Goal: Task Accomplishment & Management: Use online tool/utility

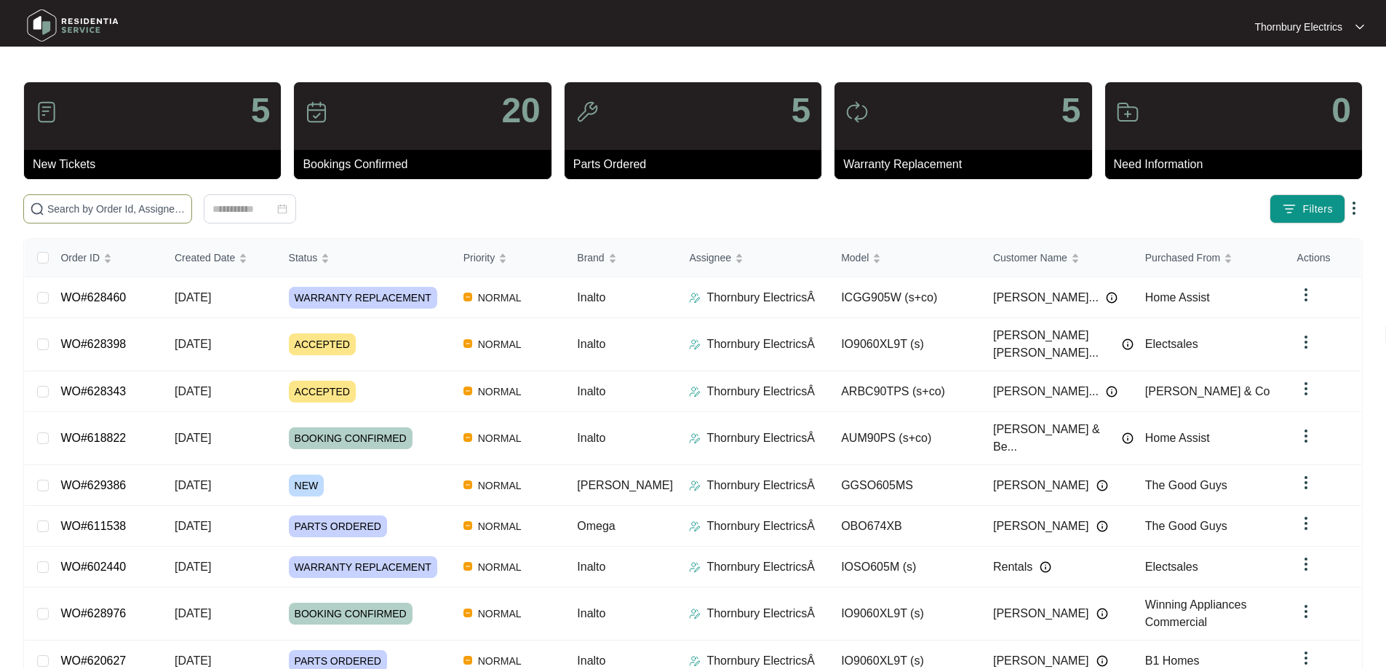
click at [121, 199] on span at bounding box center [107, 208] width 169 height 29
type input "628343"
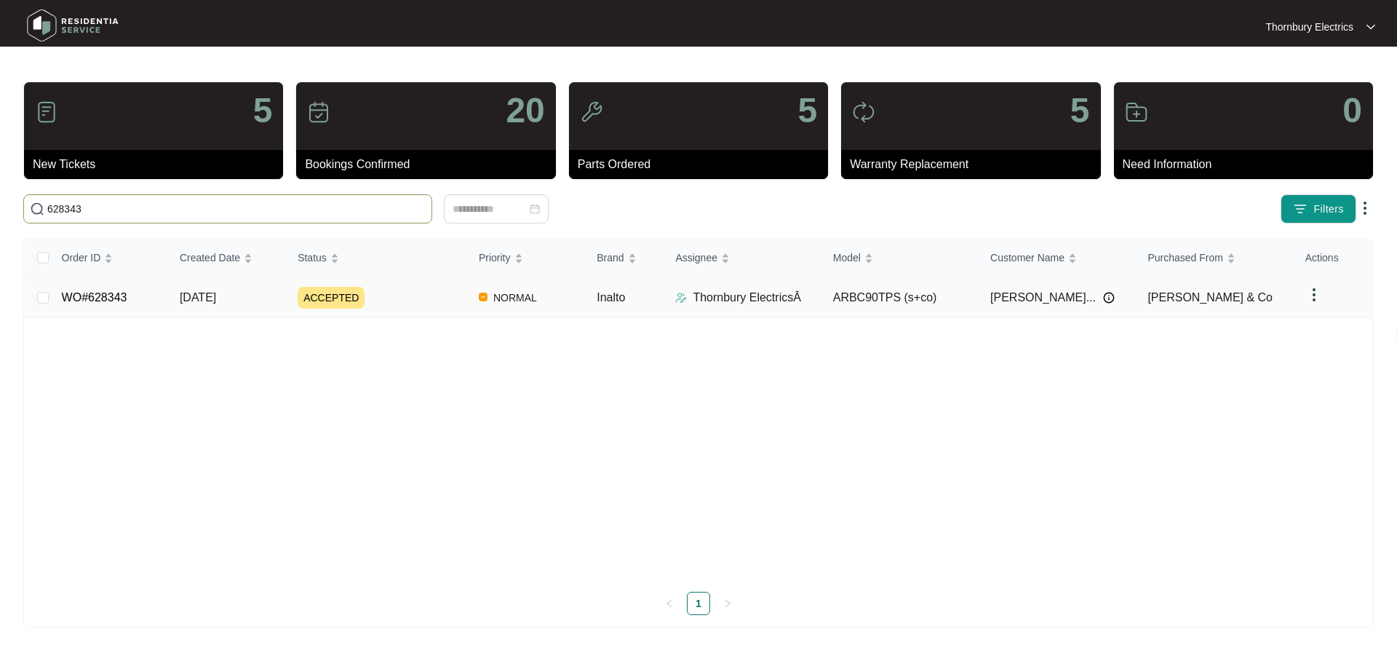
click at [418, 300] on div "ACCEPTED" at bounding box center [383, 298] width 170 height 22
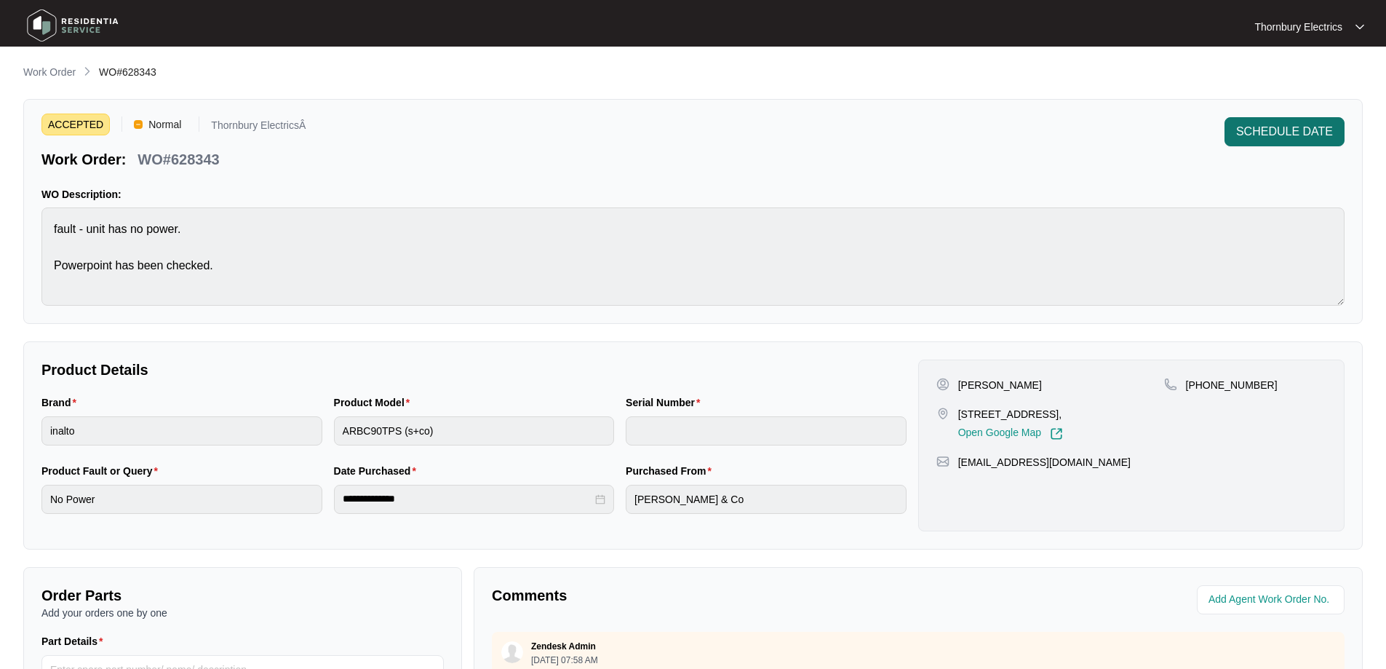
click at [1257, 127] on span "SCHEDULE DATE" at bounding box center [1284, 131] width 97 height 17
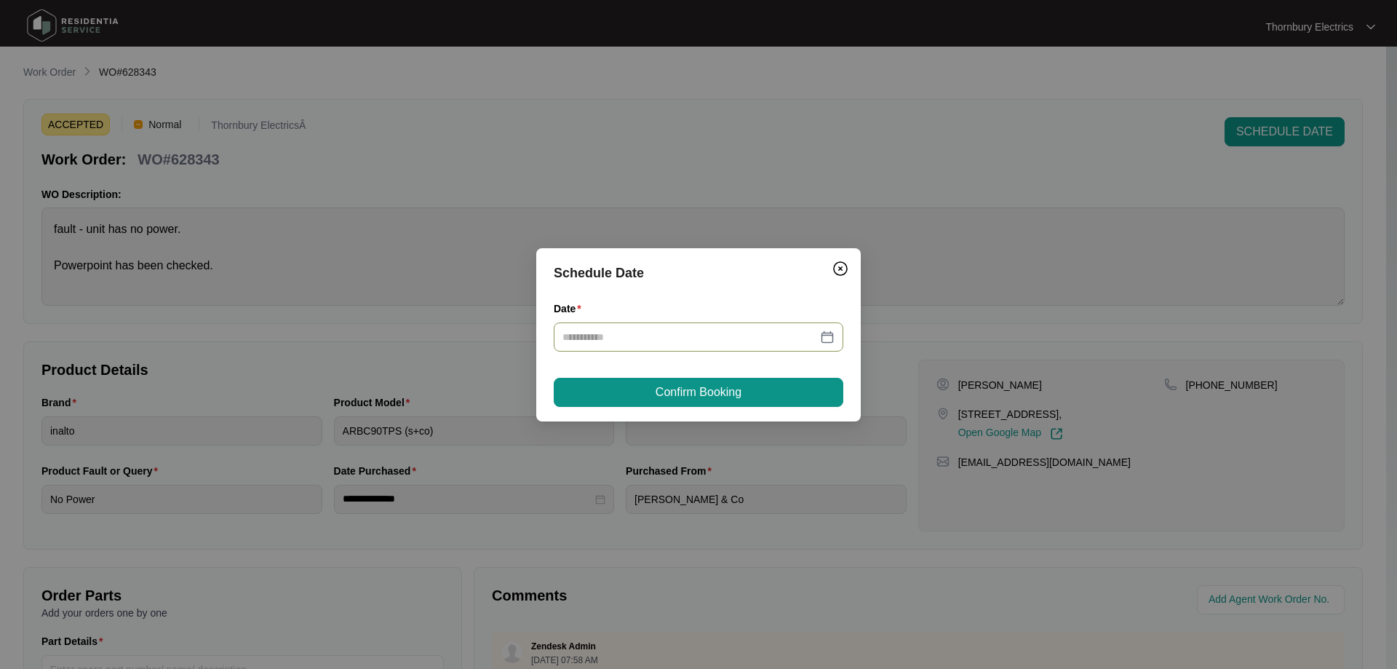
click at [827, 339] on div at bounding box center [698, 337] width 272 height 16
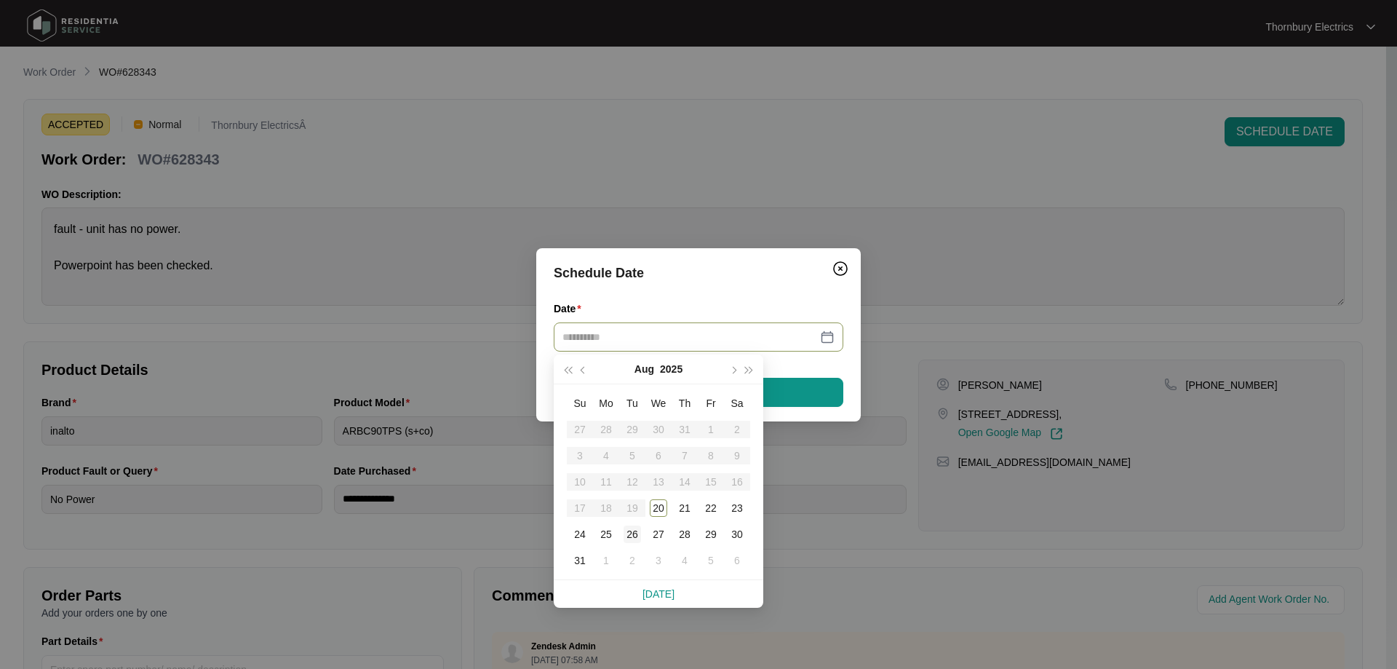
type input "**********"
click at [658, 506] on div "20" at bounding box center [658, 507] width 17 height 17
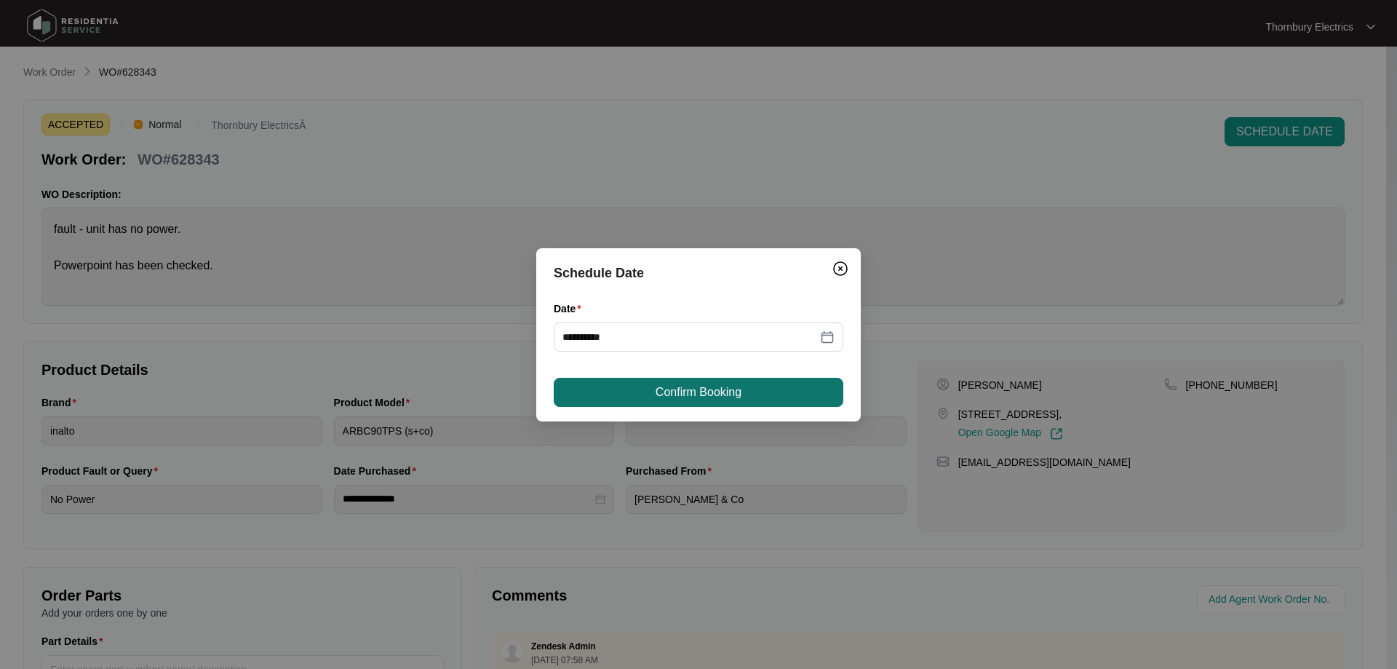
click at [780, 394] on button "Confirm Booking" at bounding box center [699, 392] width 290 height 29
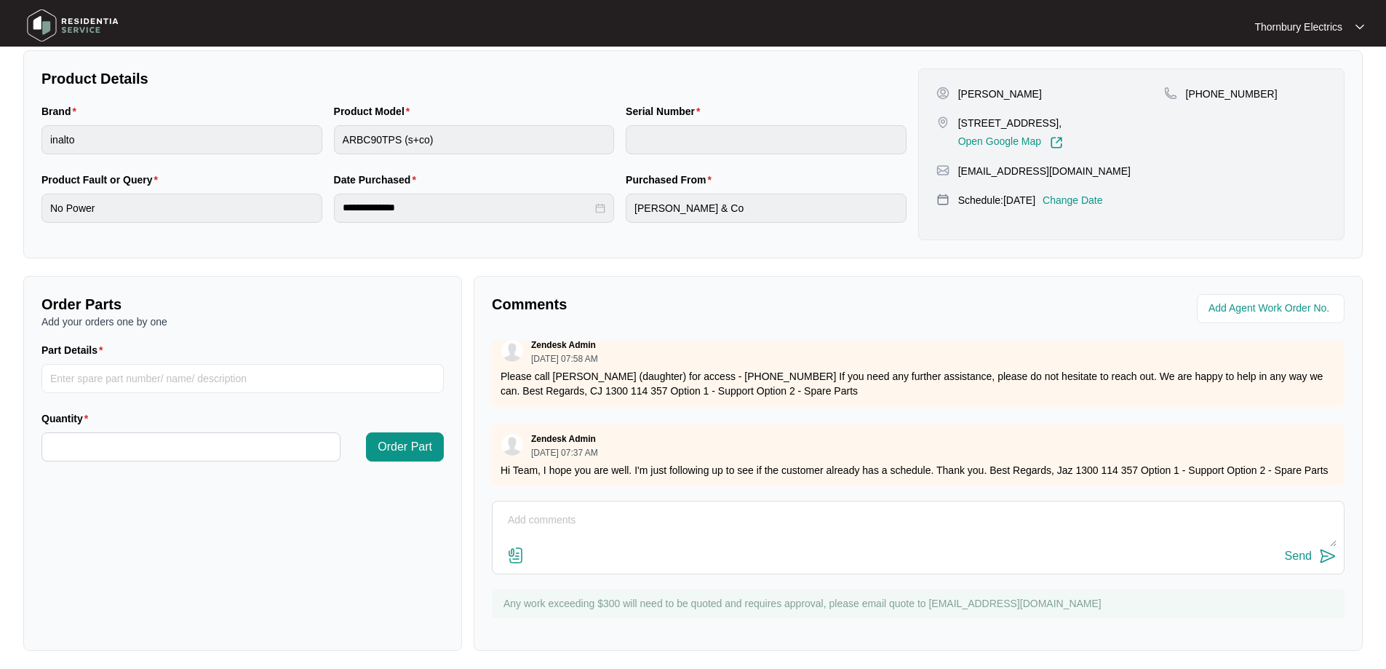
scroll to position [36, 0]
click at [195, 446] on input "Quantity" at bounding box center [191, 447] width 298 height 28
type input "*"
click at [111, 380] on input "Part Details" at bounding box center [242, 378] width 402 height 29
paste input "SP11903"
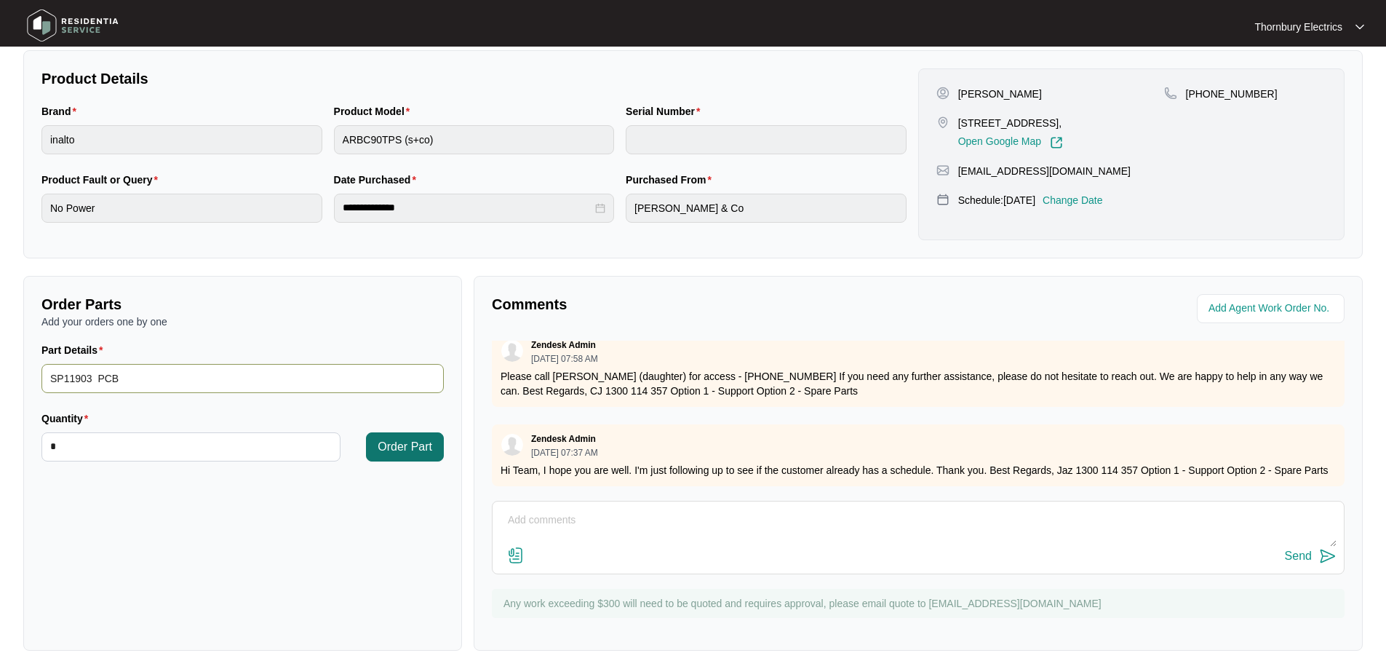
type input "SP11903 PCB"
click at [399, 442] on span "Order Part" at bounding box center [405, 446] width 55 height 17
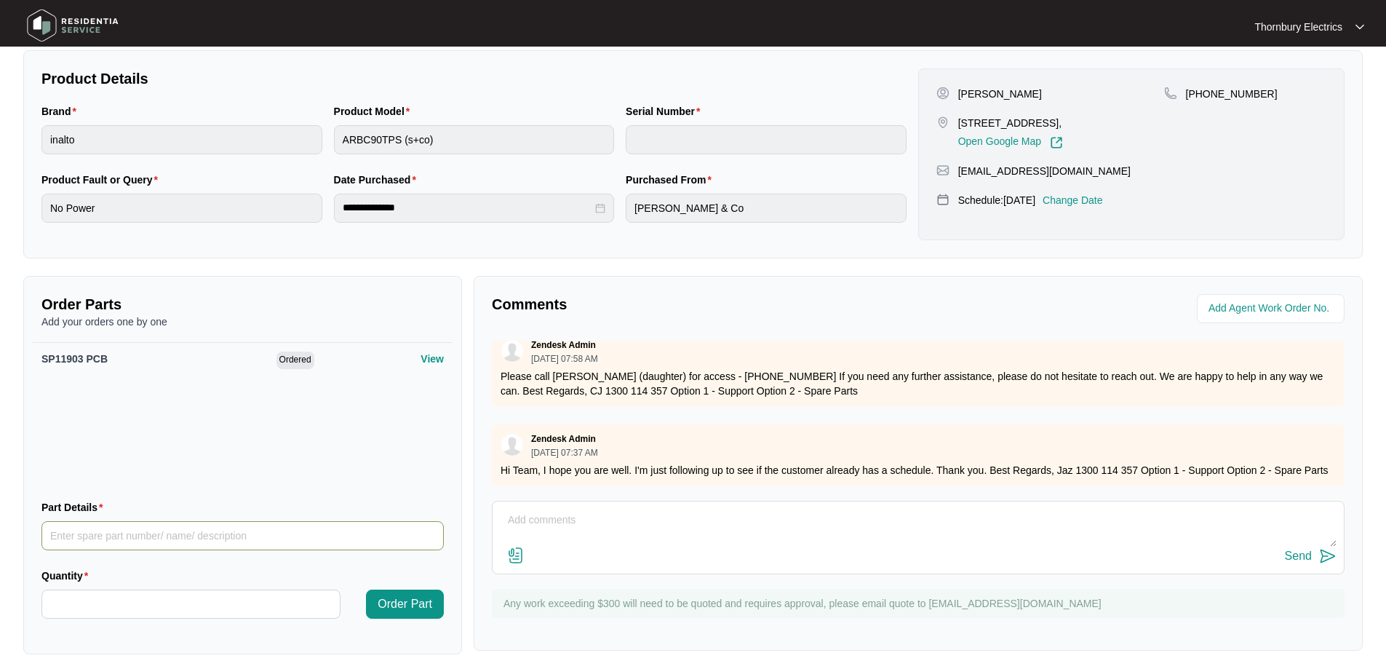
click at [94, 537] on input "Part Details" at bounding box center [242, 535] width 402 height 29
paste input "SP11925"
type input "SP11925 Switch PCB"
click at [93, 599] on input "Quantity" at bounding box center [191, 604] width 298 height 28
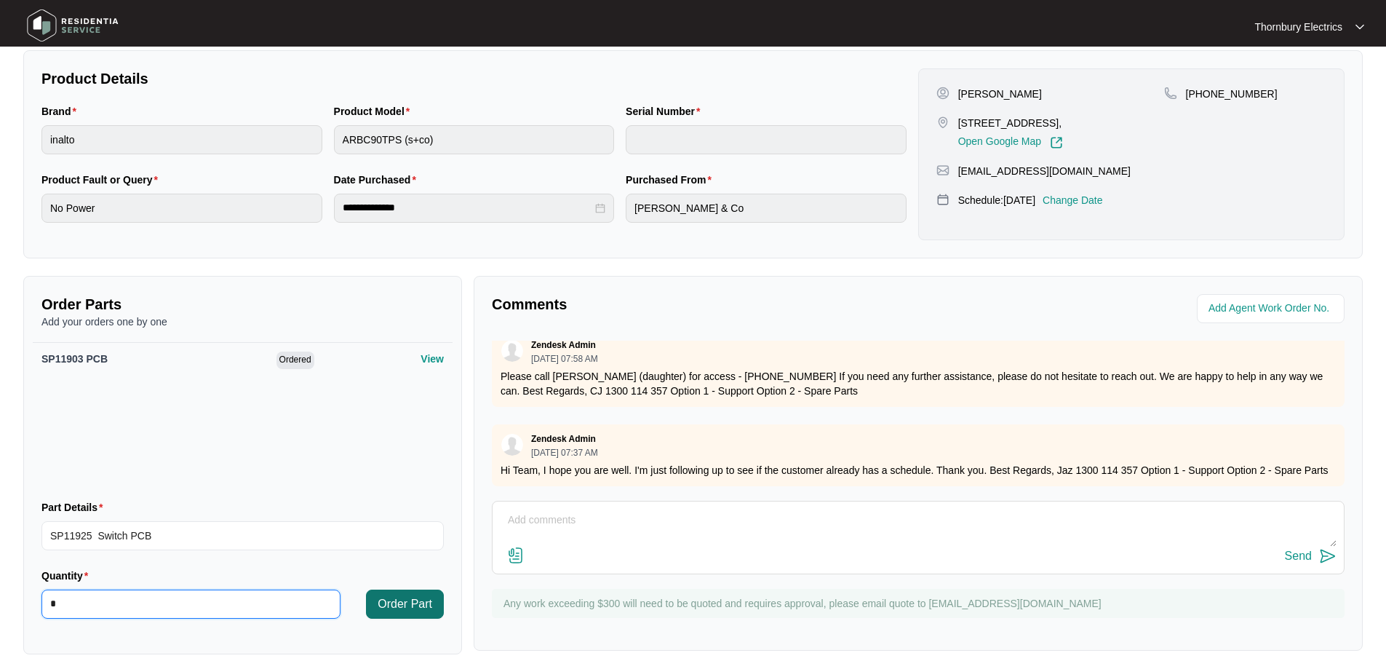
type input "*"
click at [382, 601] on span "Order Part" at bounding box center [405, 603] width 55 height 17
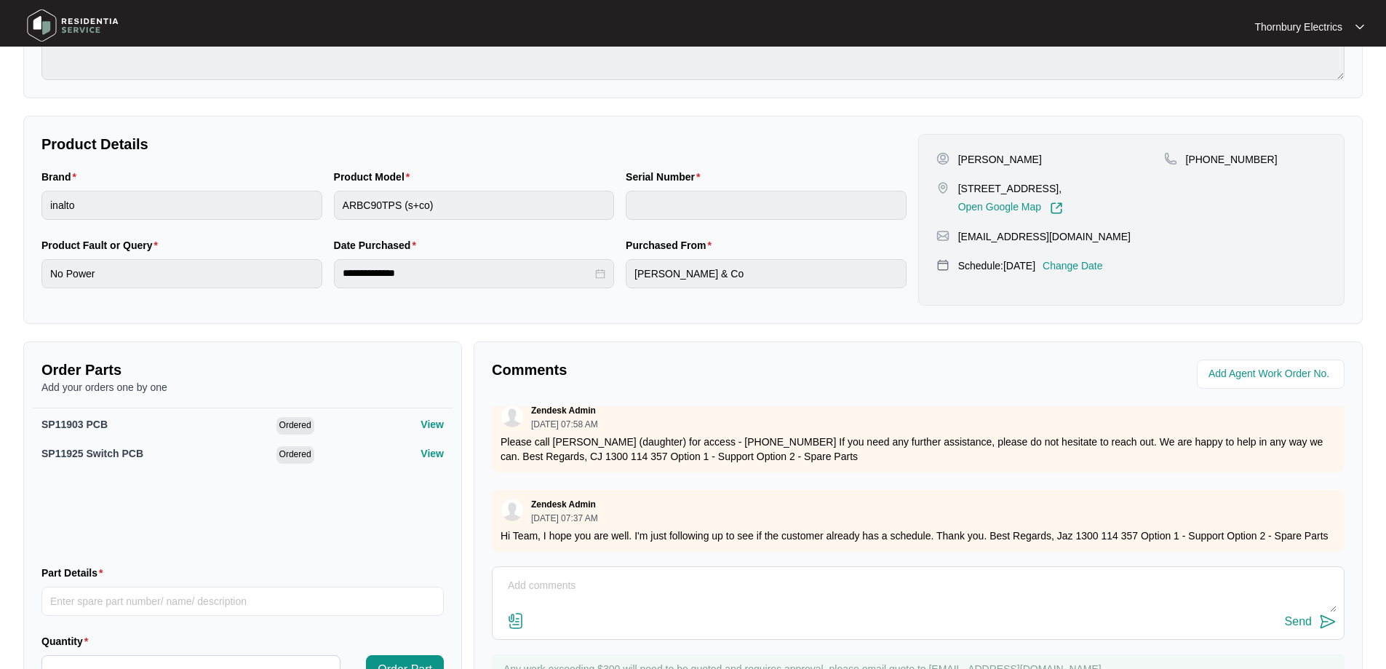
scroll to position [291, 0]
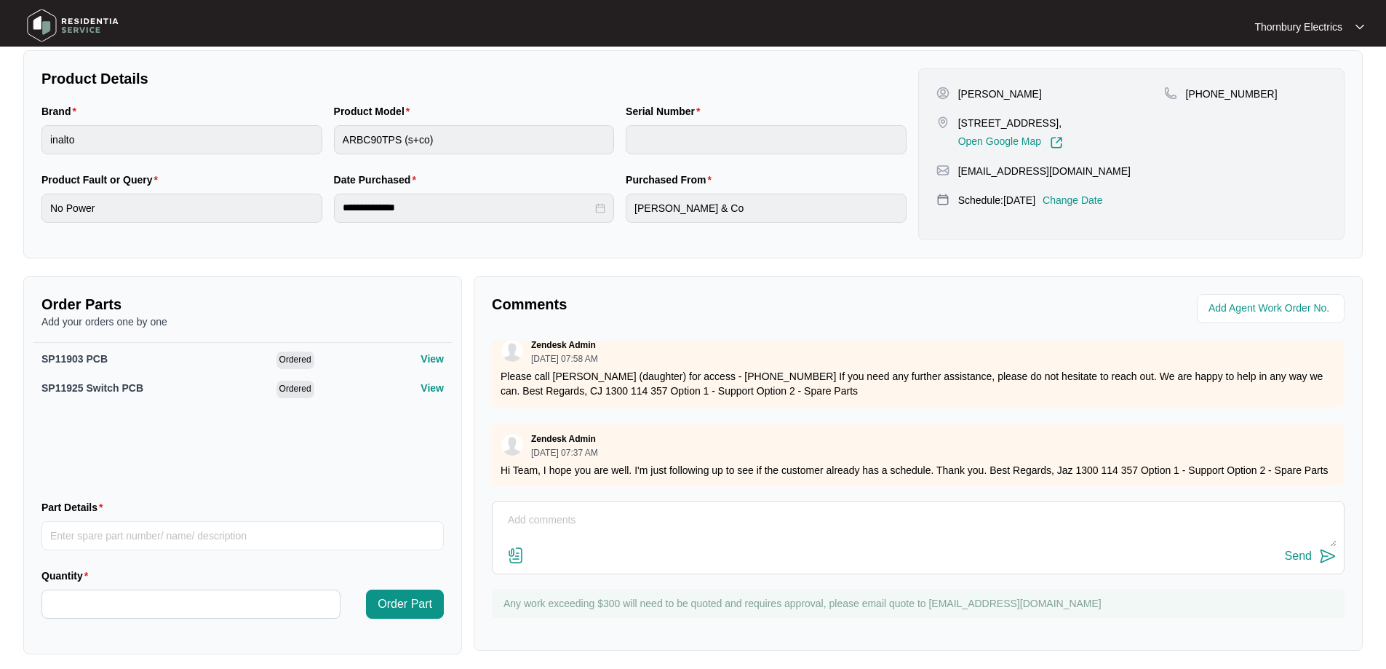
click at [535, 517] on textarea at bounding box center [918, 528] width 837 height 38
paste textarea "Called out to Inalto rangehood, as unit non responsive. Removed flue cover and …"
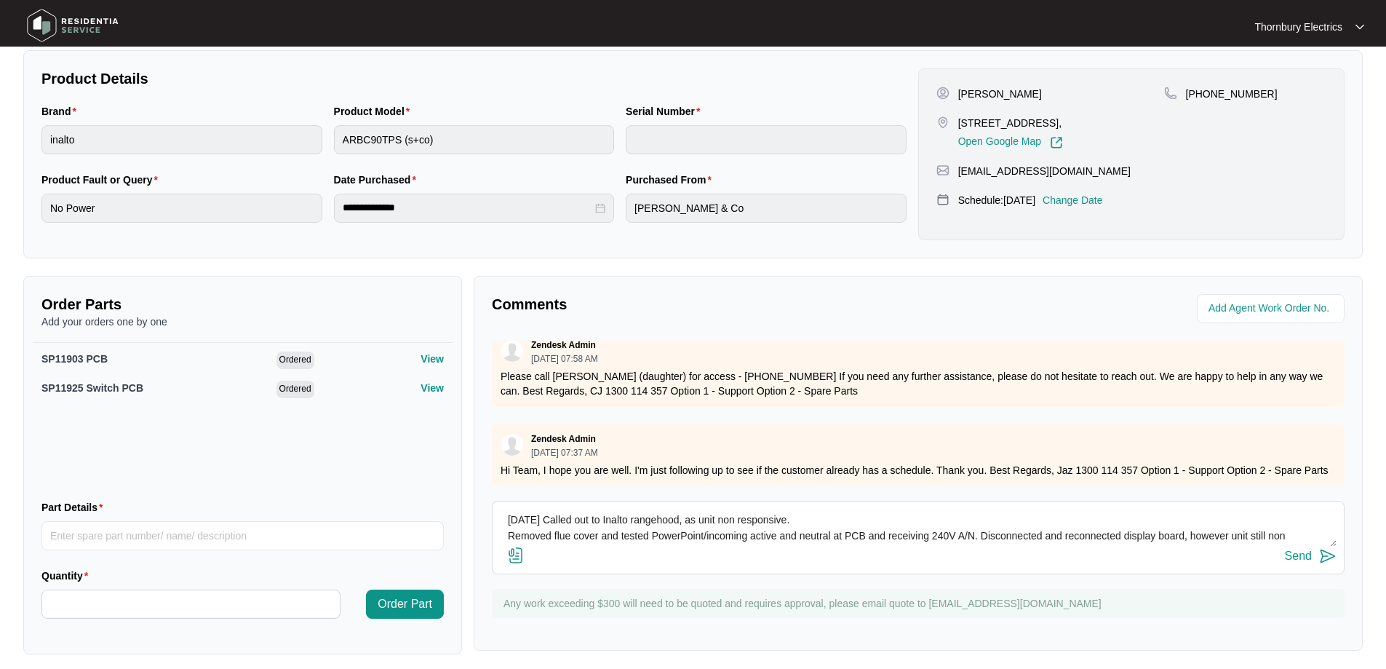
scroll to position [43, 0]
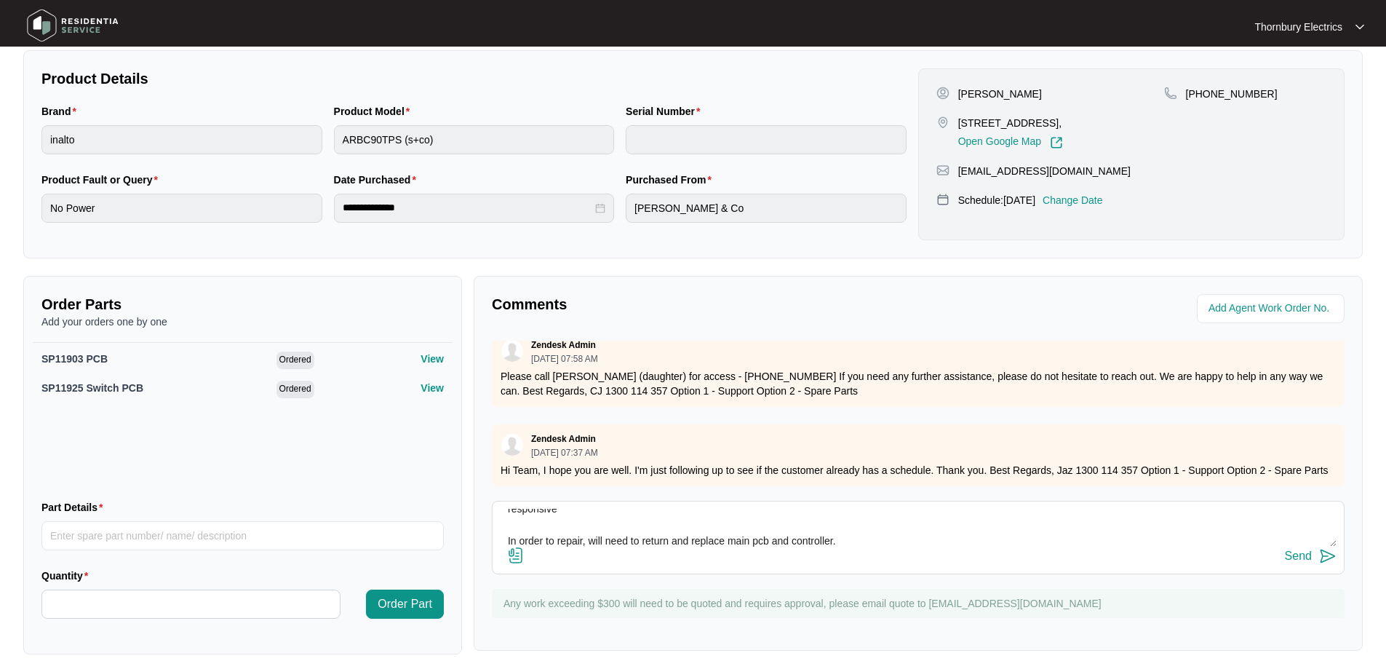
type textarea "[DATE] Called out to Inalto rangehood, as unit non responsive. Removed flue cov…"
click at [1324, 554] on img at bounding box center [1327, 555] width 17 height 17
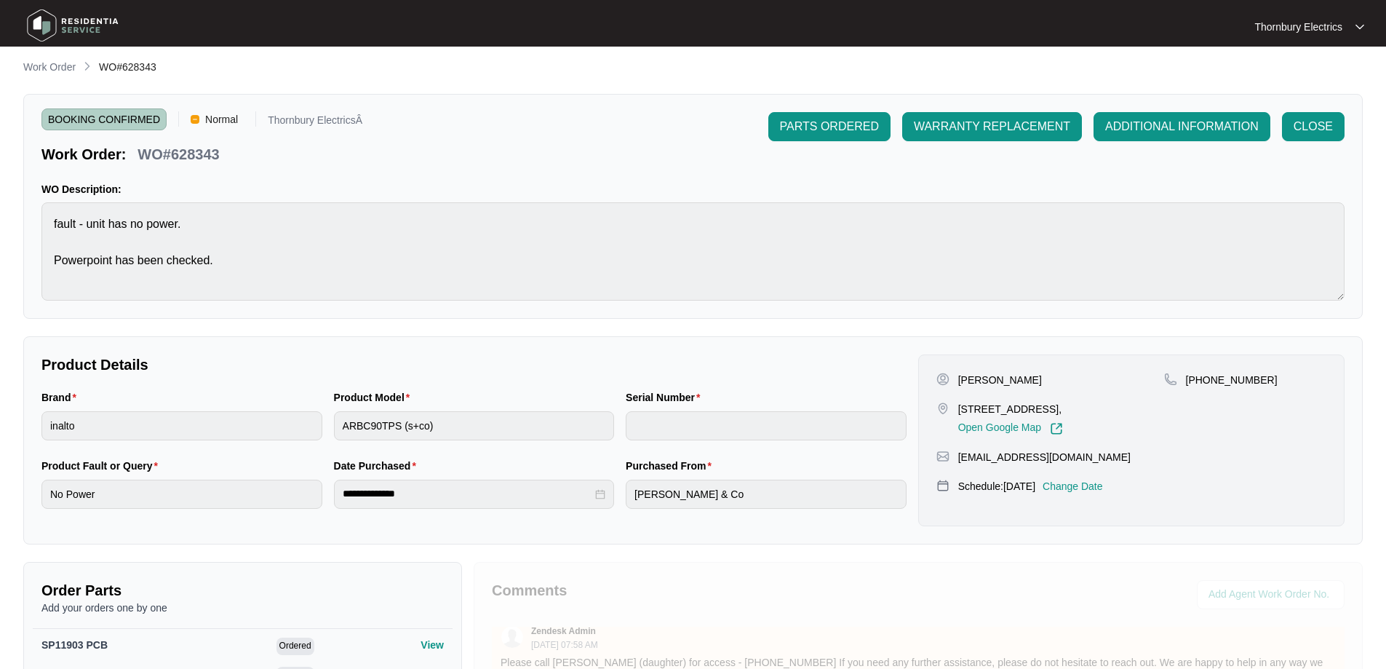
scroll to position [0, 0]
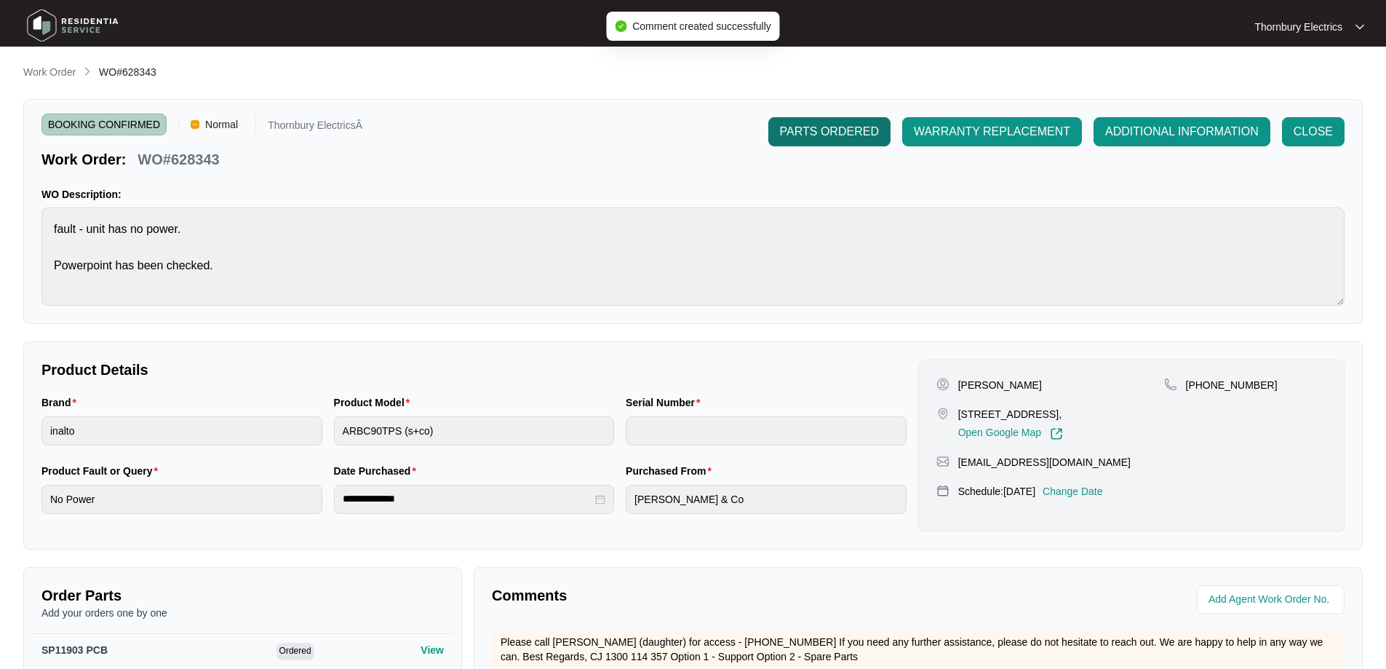
click at [842, 134] on span "PARTS ORDERED" at bounding box center [829, 131] width 99 height 17
